Goal: Information Seeking & Learning: Learn about a topic

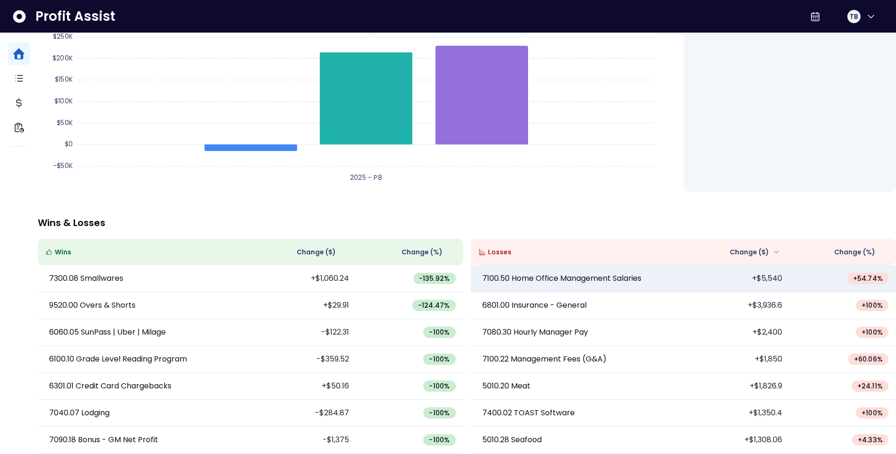
click at [666, 278] on td "7100.50 Home Office Management Salaries" at bounding box center [577, 278] width 212 height 27
click at [586, 273] on p "7100.50 Home Office Management Salaries" at bounding box center [561, 278] width 159 height 11
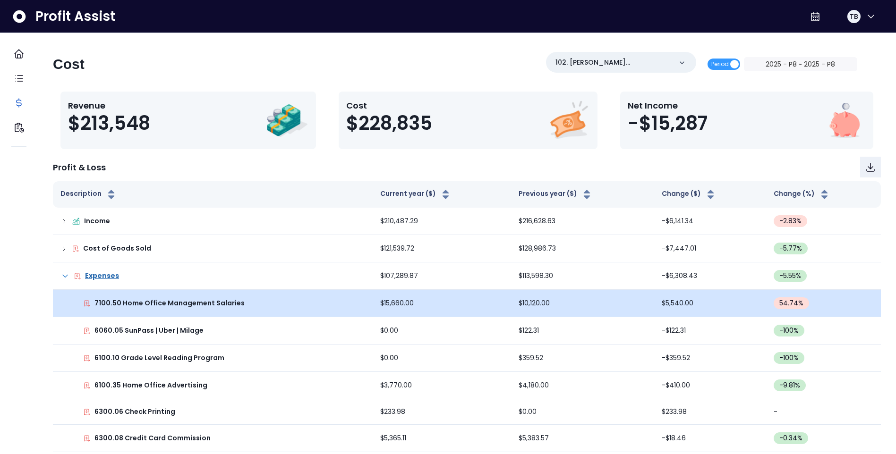
click at [265, 309] on td "7100.50 Home Office Management Salaries" at bounding box center [213, 303] width 320 height 27
click at [91, 305] on icon at bounding box center [87, 304] width 8 height 8
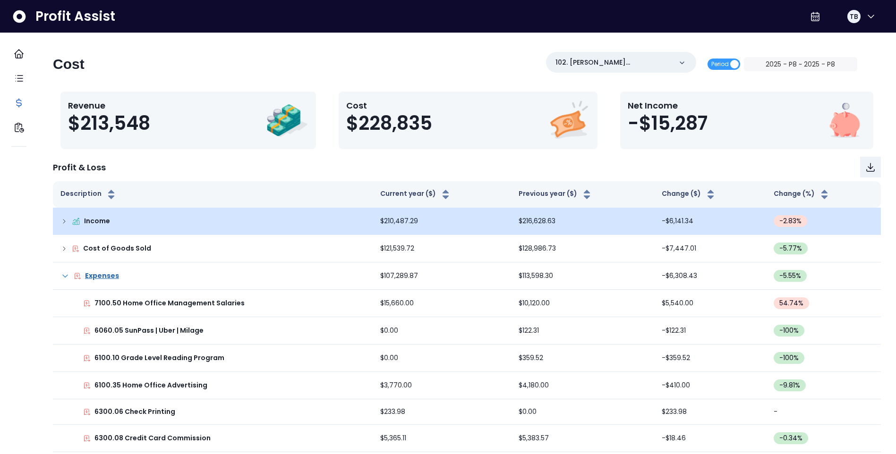
click at [68, 220] on td "Income" at bounding box center [213, 221] width 320 height 27
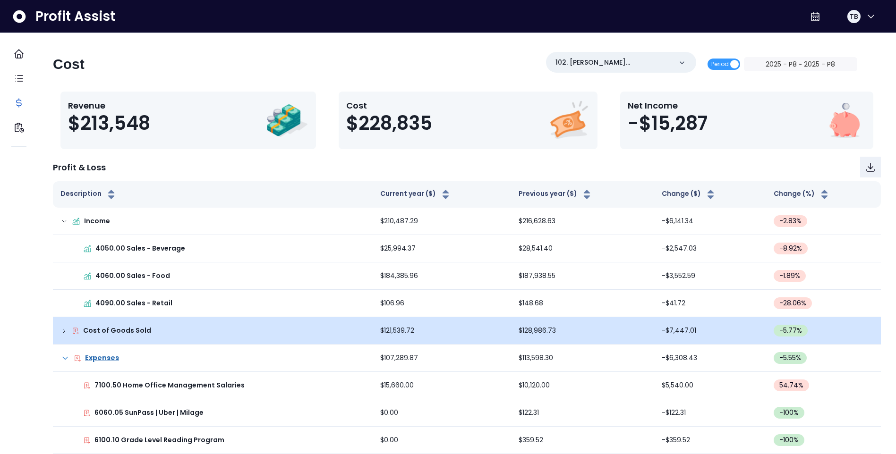
click at [68, 333] on icon at bounding box center [64, 331] width 8 height 8
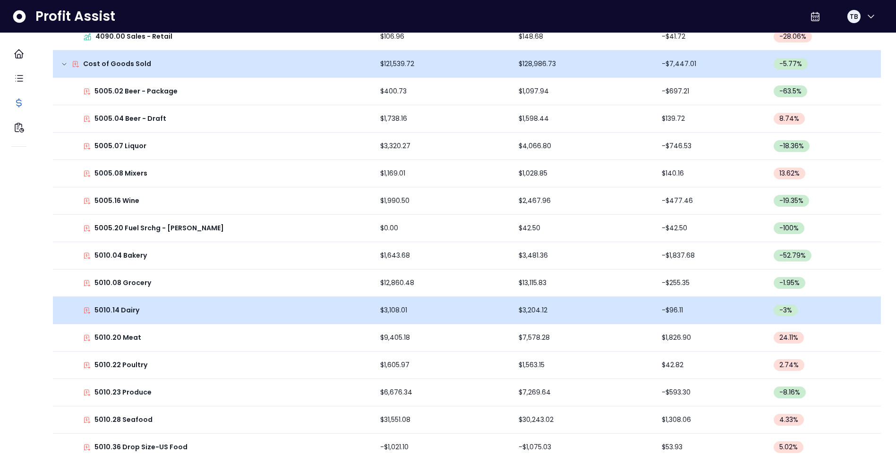
scroll to position [283, 0]
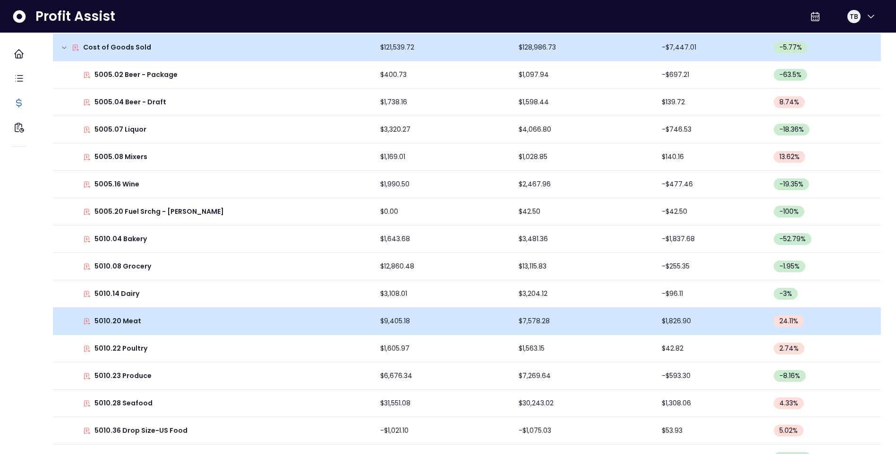
click at [459, 324] on td "$9,405.18" at bounding box center [442, 321] width 138 height 27
click at [129, 321] on p "5010.20 Meat" at bounding box center [117, 321] width 47 height 10
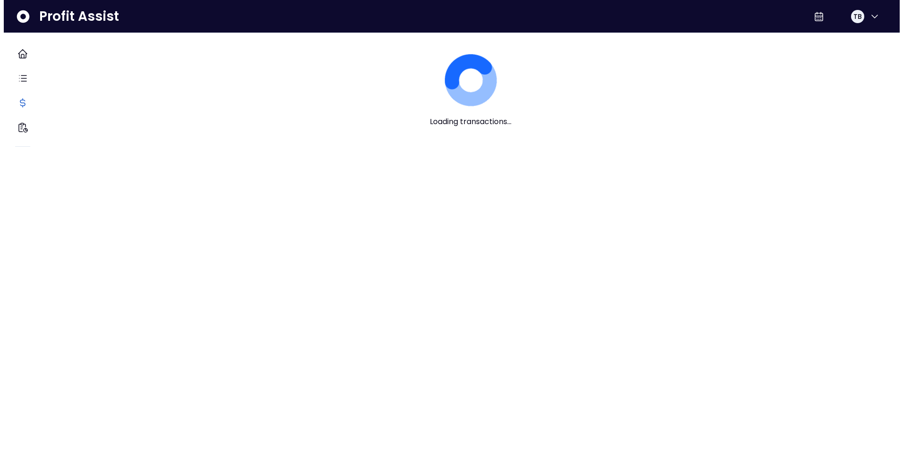
scroll to position [0, 0]
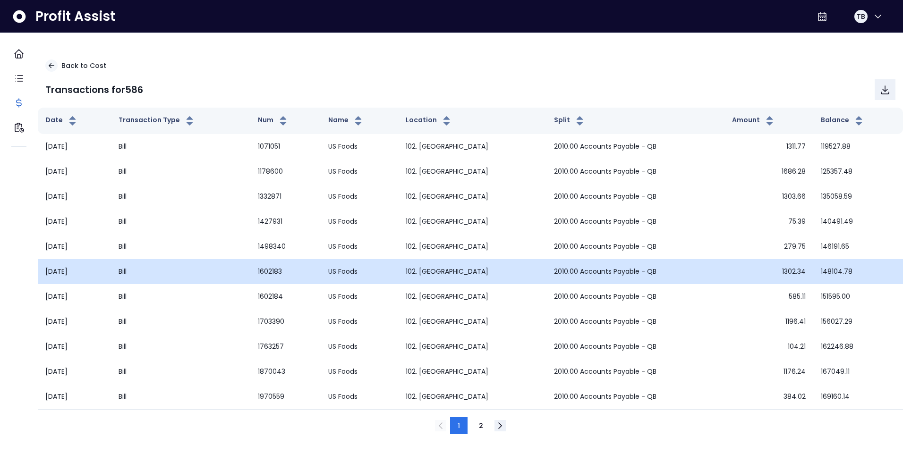
click at [208, 268] on td "Bill" at bounding box center [181, 271] width 140 height 25
click at [246, 275] on td "Bill" at bounding box center [181, 271] width 140 height 25
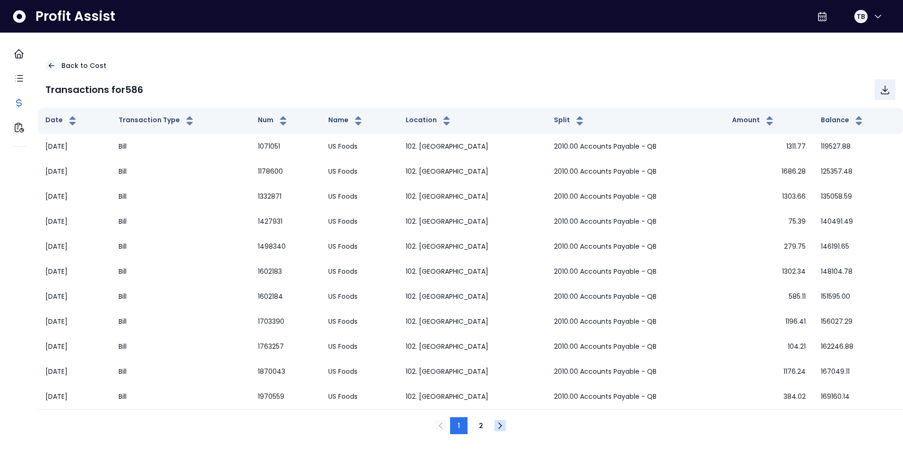
click at [503, 427] on icon "Next" at bounding box center [499, 425] width 11 height 11
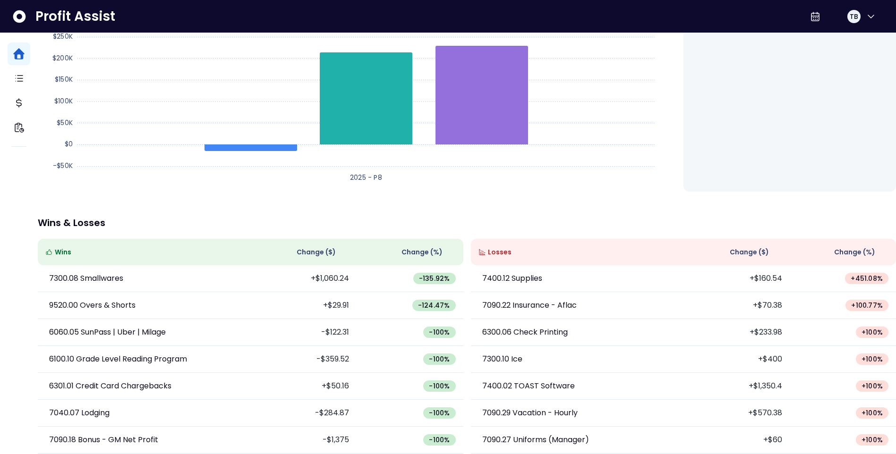
click at [735, 247] on span "Change ( $ )" at bounding box center [749, 252] width 39 height 10
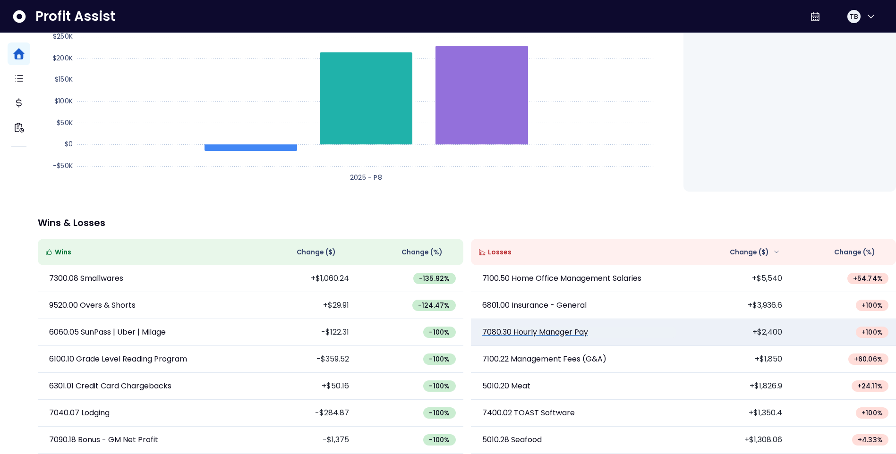
click at [567, 327] on p "7080.30 Hourly Manager Pay" at bounding box center [535, 332] width 106 height 11
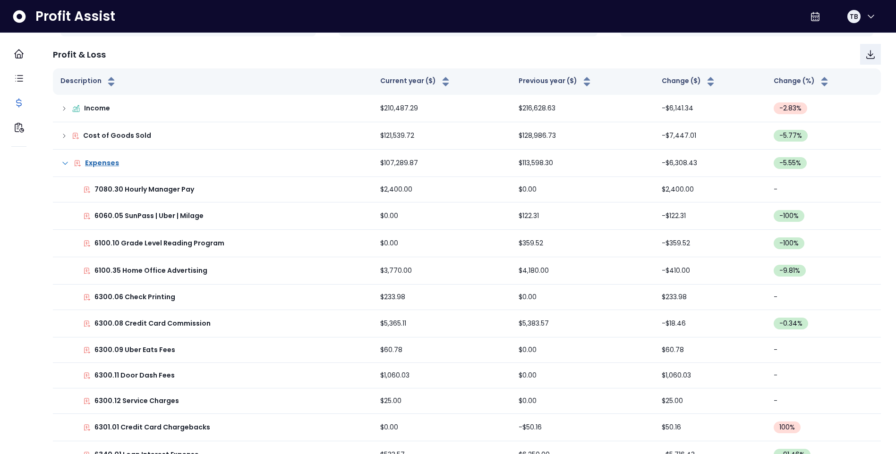
scroll to position [94, 0]
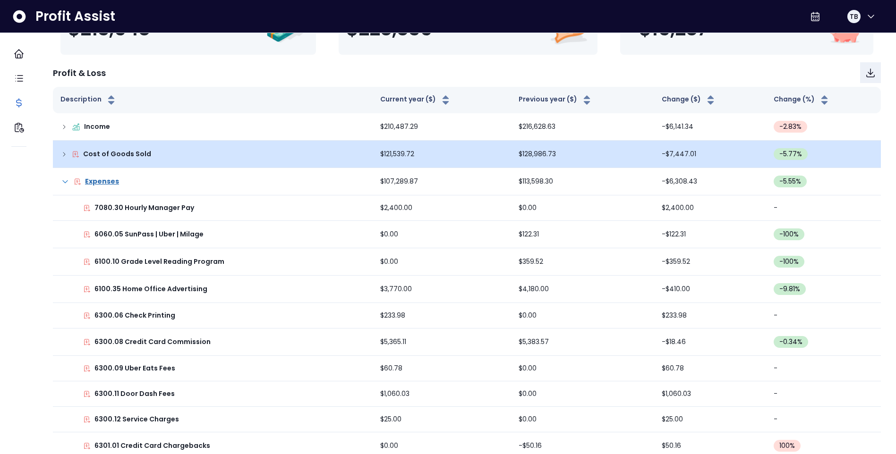
click at [68, 154] on icon at bounding box center [64, 155] width 8 height 8
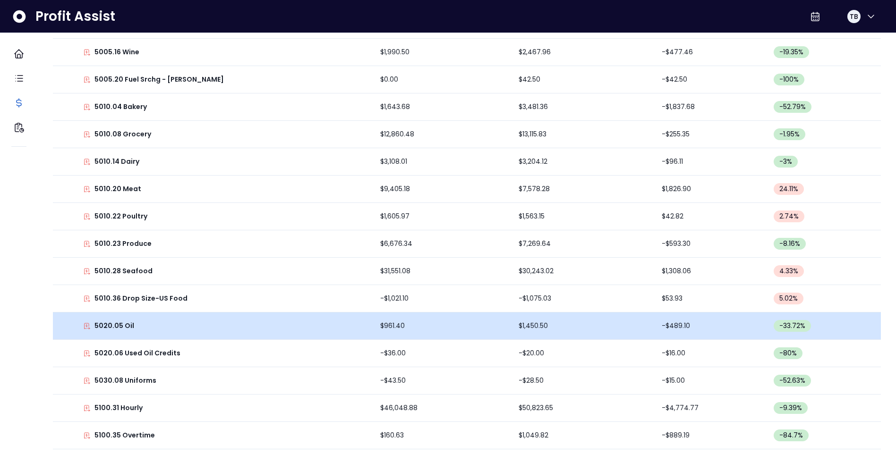
scroll to position [472, 0]
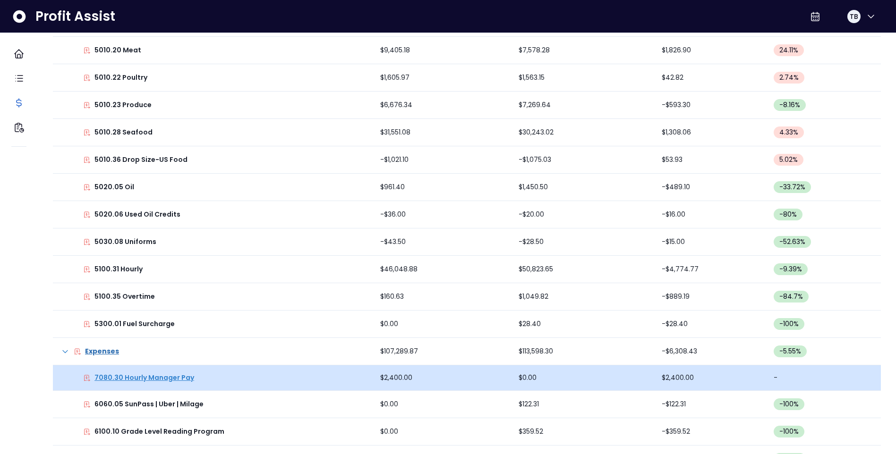
click at [170, 377] on p "7080.30 Hourly Manager Pay" at bounding box center [144, 378] width 100 height 10
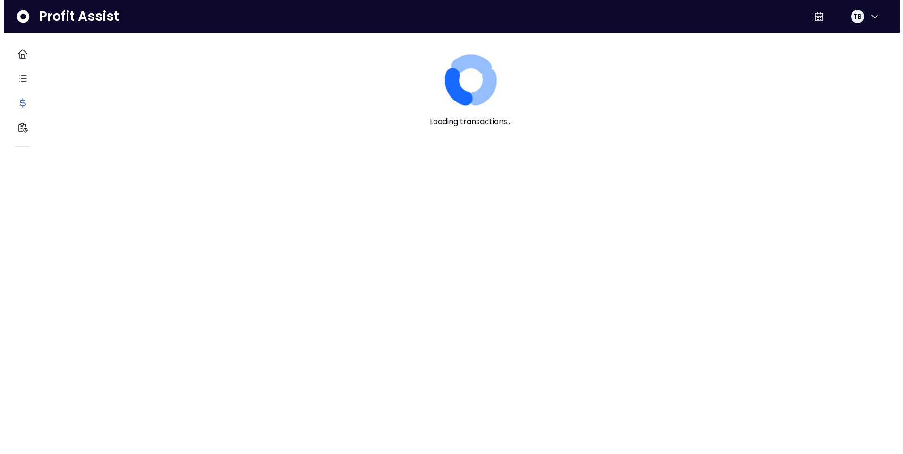
scroll to position [0, 0]
